Goal: Book appointment/travel/reservation

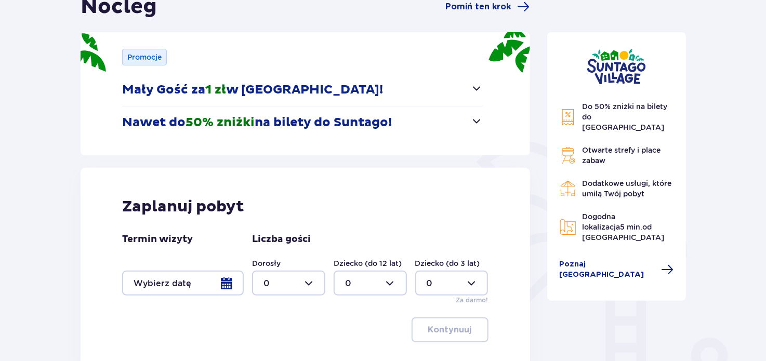
scroll to position [216, 0]
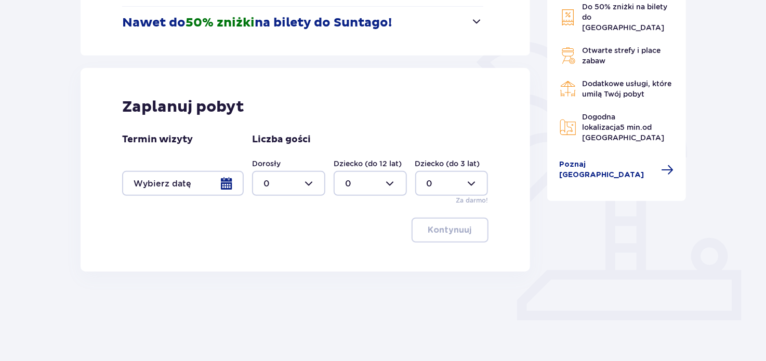
click at [224, 189] on div at bounding box center [183, 183] width 122 height 25
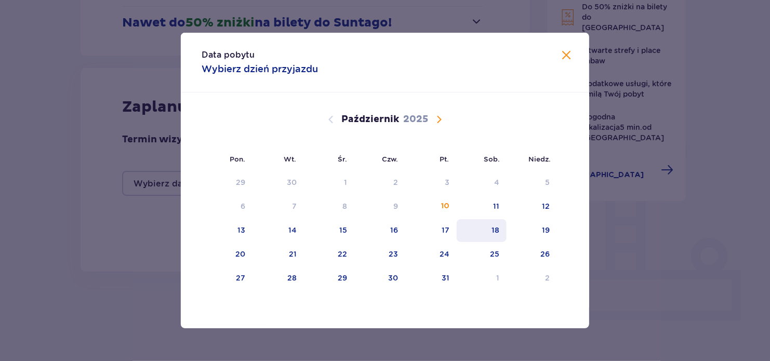
click at [494, 228] on div "18" at bounding box center [495, 230] width 8 height 10
click at [545, 231] on div "19" at bounding box center [546, 230] width 8 height 10
type input "[DATE] - [DATE]"
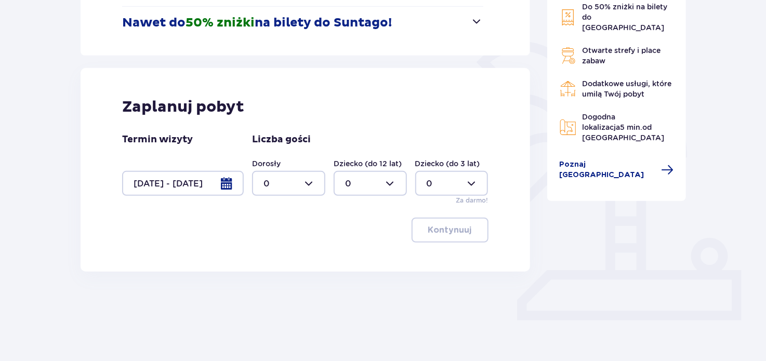
click at [315, 186] on div at bounding box center [288, 183] width 73 height 25
click at [273, 264] on span "2" at bounding box center [288, 259] width 71 height 22
type input "2"
click at [393, 190] on div at bounding box center [369, 183] width 73 height 25
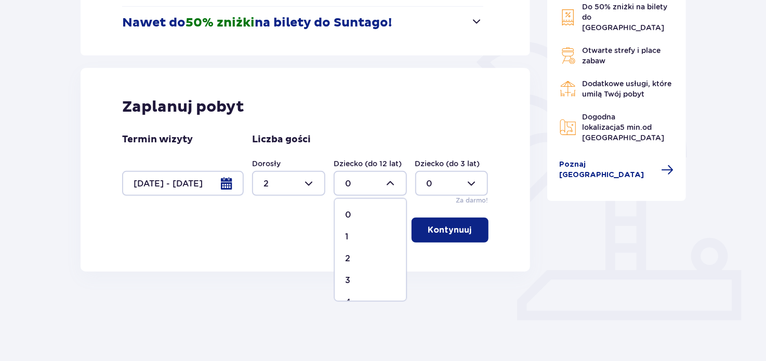
click at [355, 260] on div "2" at bounding box center [370, 258] width 50 height 11
type input "2"
click at [316, 179] on div at bounding box center [288, 183] width 73 height 25
click at [264, 273] on span "3" at bounding box center [288, 281] width 71 height 22
type input "3"
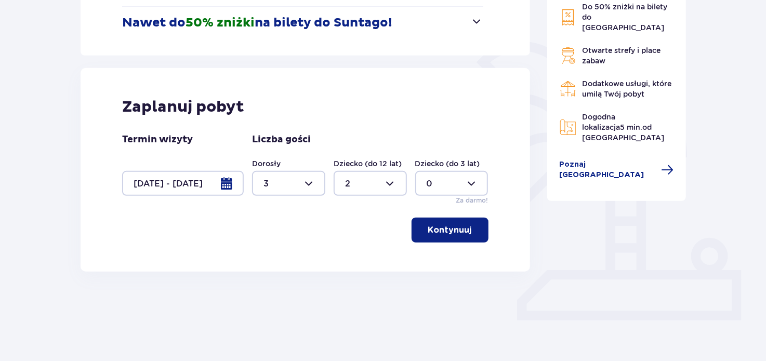
click at [445, 235] on p "Kontynuuj" at bounding box center [450, 229] width 44 height 11
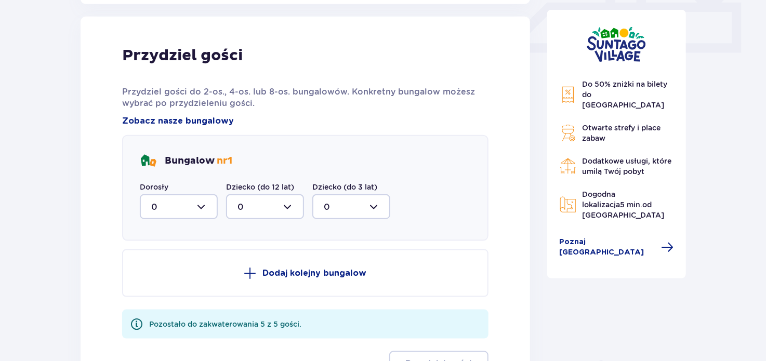
scroll to position [487, 0]
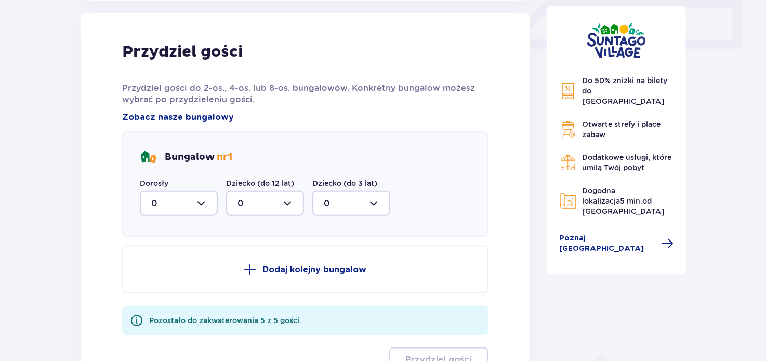
click at [213, 201] on div at bounding box center [179, 203] width 78 height 25
click at [164, 296] on div "3" at bounding box center [178, 300] width 55 height 11
type input "3"
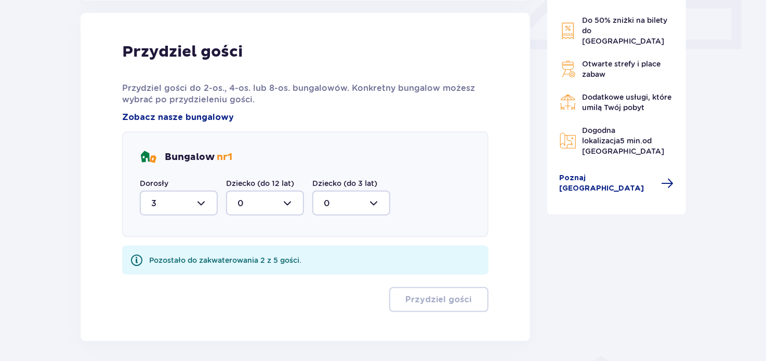
click at [297, 200] on div at bounding box center [265, 203] width 78 height 25
click at [256, 256] on div "1" at bounding box center [264, 256] width 55 height 11
type input "1"
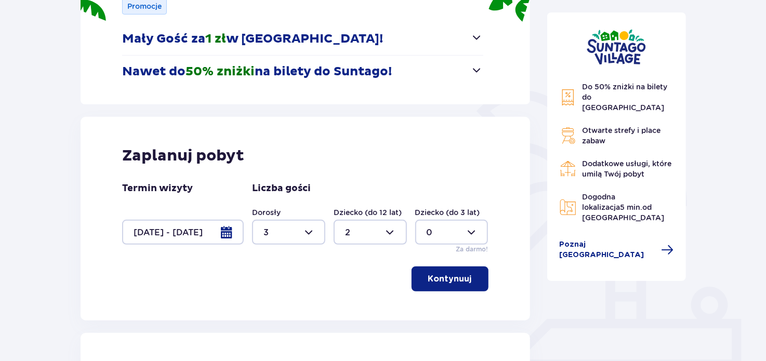
scroll to position [166, 0]
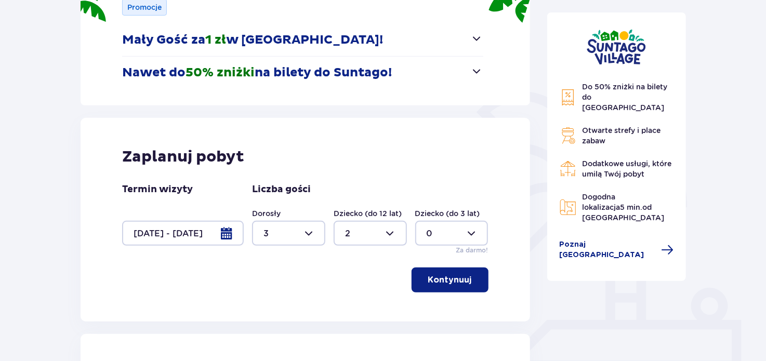
click at [387, 229] on div at bounding box center [369, 233] width 73 height 25
click at [347, 278] on span "1" at bounding box center [370, 287] width 71 height 22
type input "1"
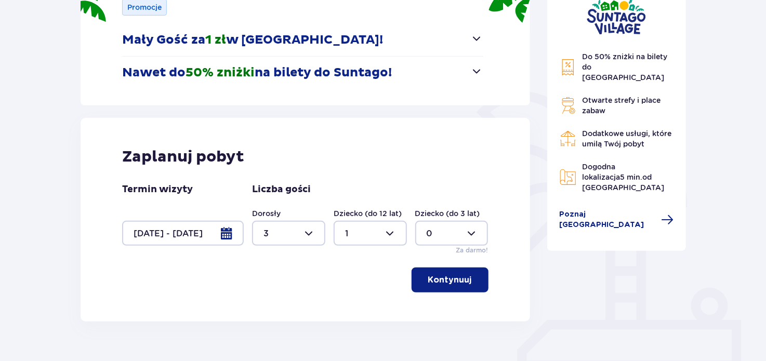
click at [448, 272] on button "Kontynuuj" at bounding box center [449, 280] width 77 height 25
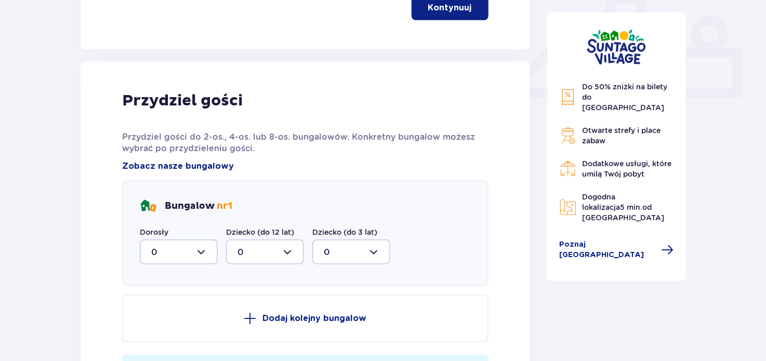
scroll to position [487, 0]
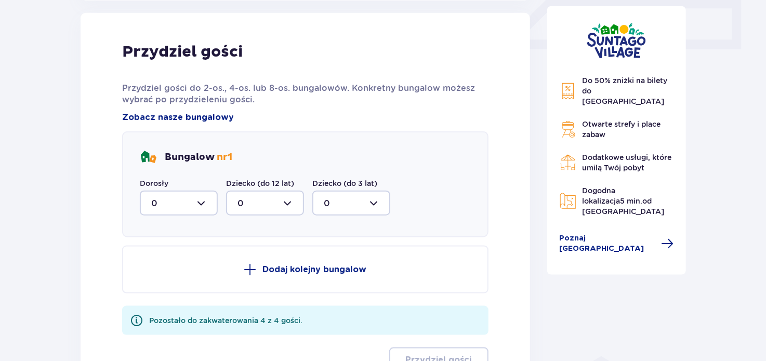
click at [202, 203] on div at bounding box center [179, 203] width 78 height 25
click at [158, 297] on div "3" at bounding box center [178, 300] width 55 height 11
type input "3"
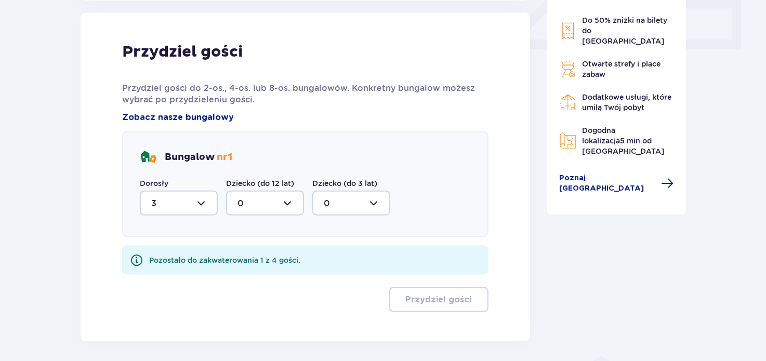
click at [283, 195] on div at bounding box center [265, 203] width 78 height 25
click at [241, 262] on span "1" at bounding box center [265, 257] width 76 height 22
type input "1"
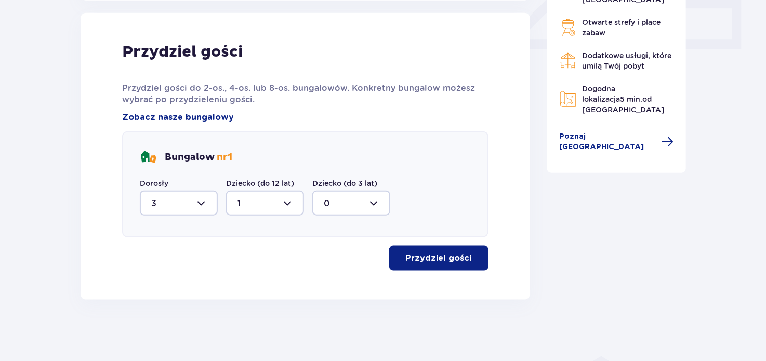
click at [430, 258] on p "Przydziel gości" at bounding box center [439, 257] width 66 height 11
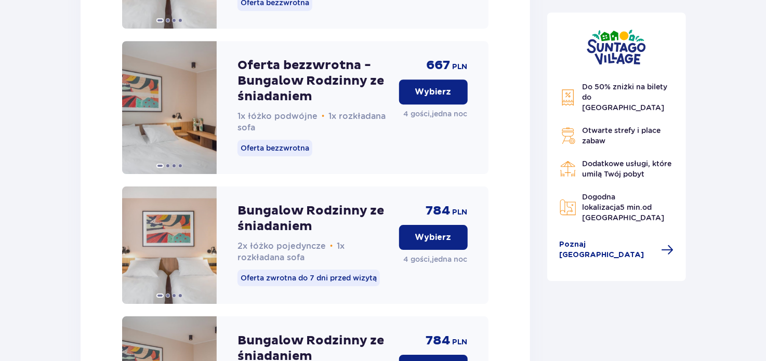
scroll to position [1471, 0]
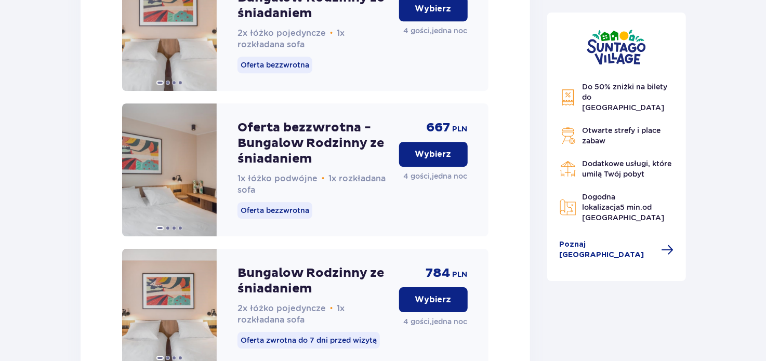
click at [440, 160] on p "Wybierz" at bounding box center [433, 154] width 36 height 11
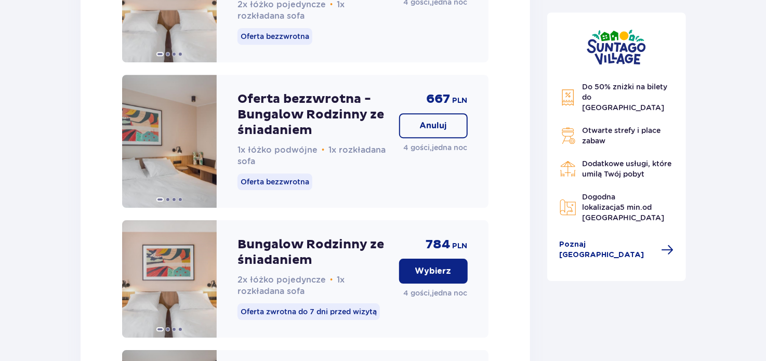
scroll to position [1499, 0]
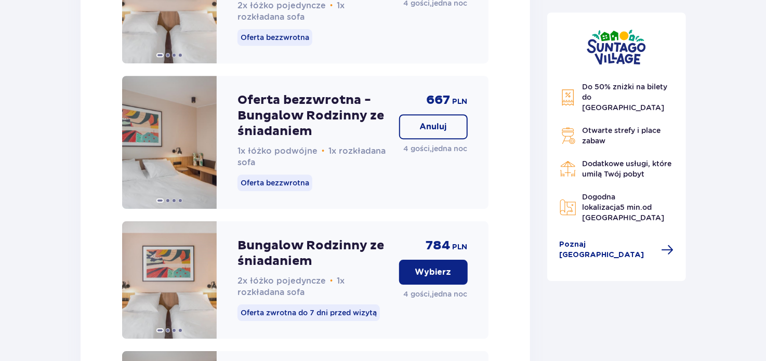
click at [278, 121] on p "Oferta bezzwrotna - Bungalow Rodzinny ze śniadaniem" at bounding box center [313, 115] width 153 height 47
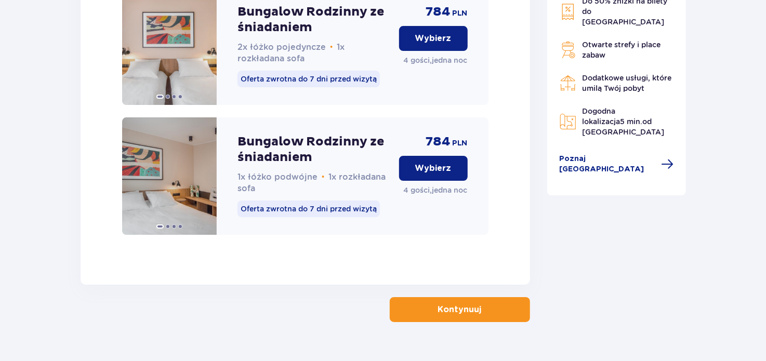
scroll to position [1739, 0]
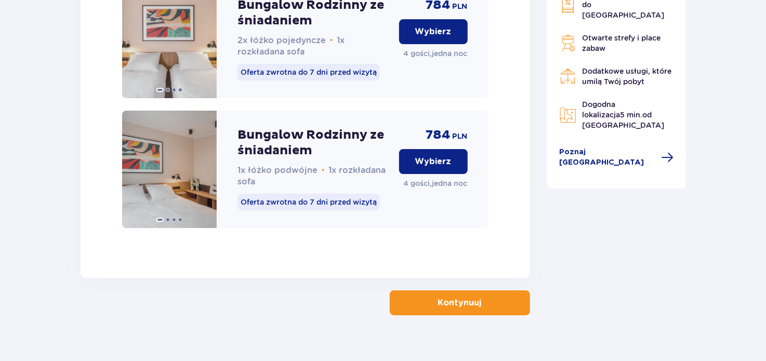
click at [488, 315] on button "Kontynuuj" at bounding box center [460, 302] width 140 height 25
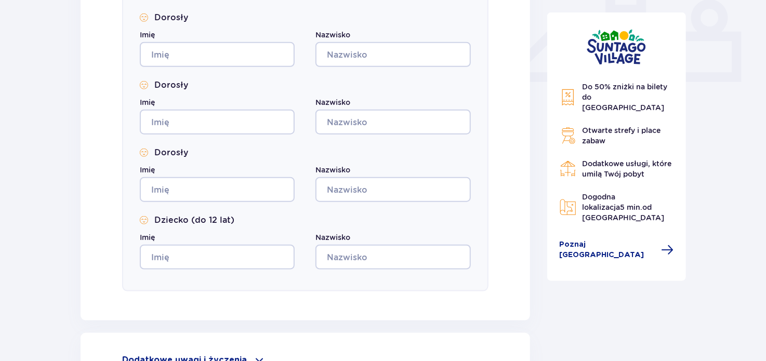
scroll to position [580, 0]
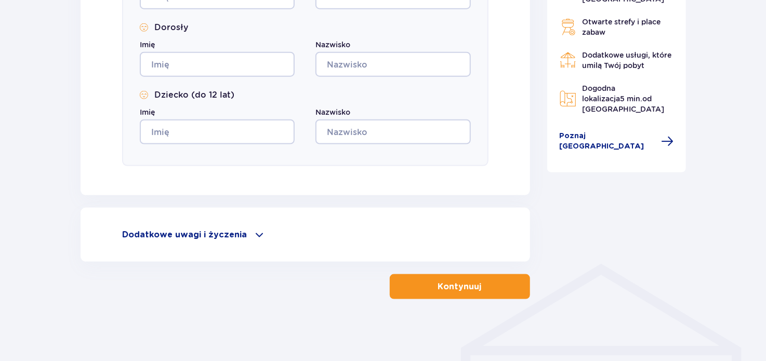
click at [235, 232] on p "Dodatkowe uwagi i życzenia" at bounding box center [184, 234] width 125 height 11
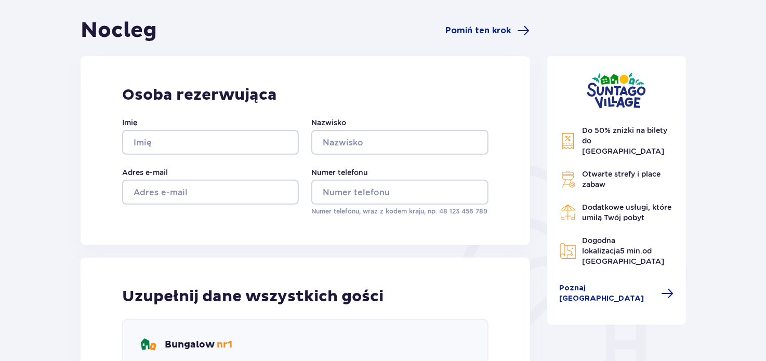
scroll to position [93, 0]
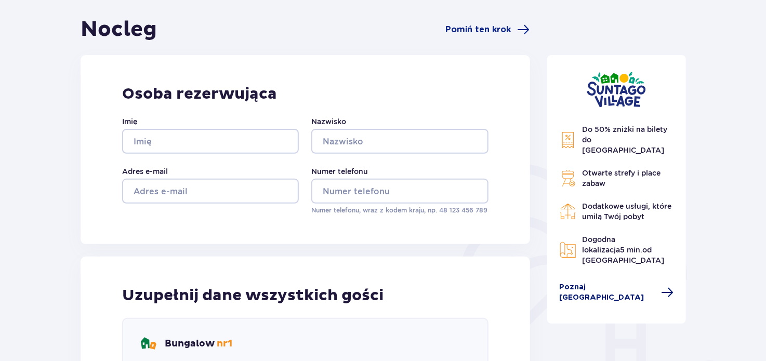
click at [626, 282] on span "Poznaj [GEOGRAPHIC_DATA]" at bounding box center [607, 292] width 96 height 21
click at [661, 286] on span at bounding box center [667, 292] width 12 height 12
click at [611, 282] on span "Poznaj [GEOGRAPHIC_DATA]" at bounding box center [607, 292] width 96 height 21
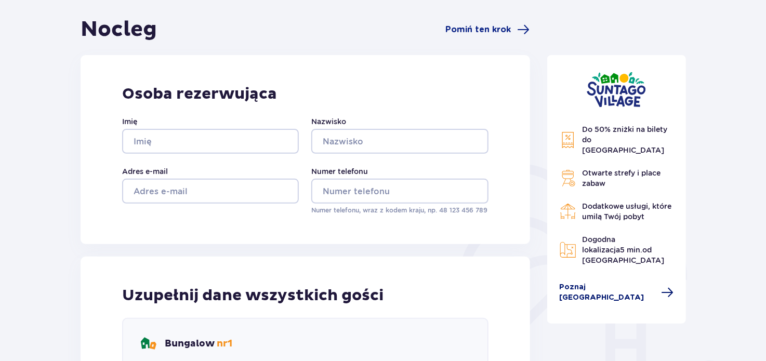
click at [611, 282] on span "Poznaj [GEOGRAPHIC_DATA]" at bounding box center [607, 292] width 96 height 21
click at [661, 286] on span at bounding box center [667, 292] width 12 height 12
